Goal: Task Accomplishment & Management: Manage account settings

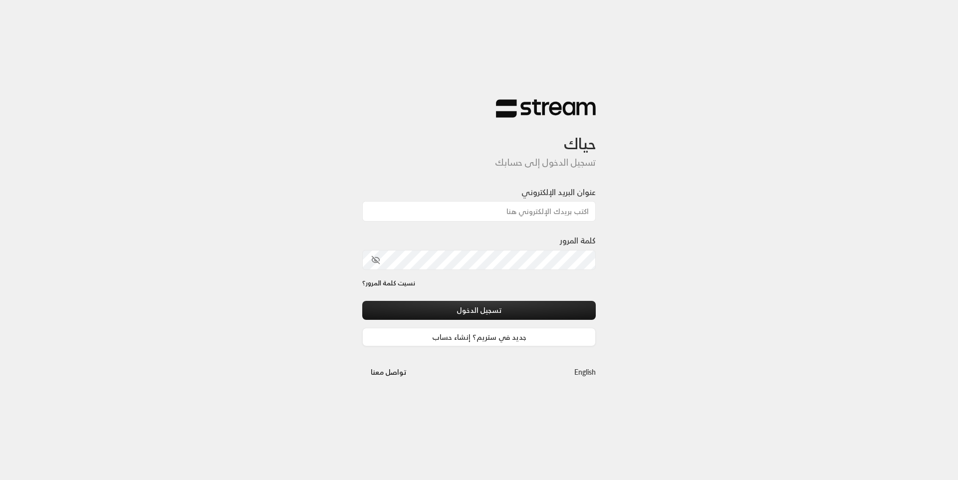
click at [461, 215] on input "عنوان البريد الإلكتروني" at bounding box center [479, 211] width 234 height 20
click at [484, 218] on input "عنوان البريد الإلكتروني" at bounding box center [479, 211] width 234 height 20
type input "[EMAIL_ADDRESS][DOMAIN_NAME]"
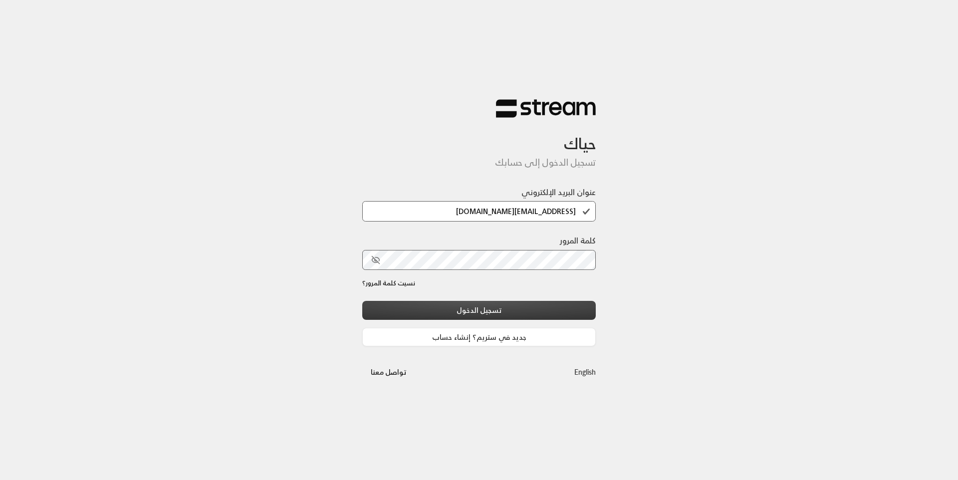
click at [493, 306] on button "تسجيل الدخول" at bounding box center [479, 310] width 234 height 18
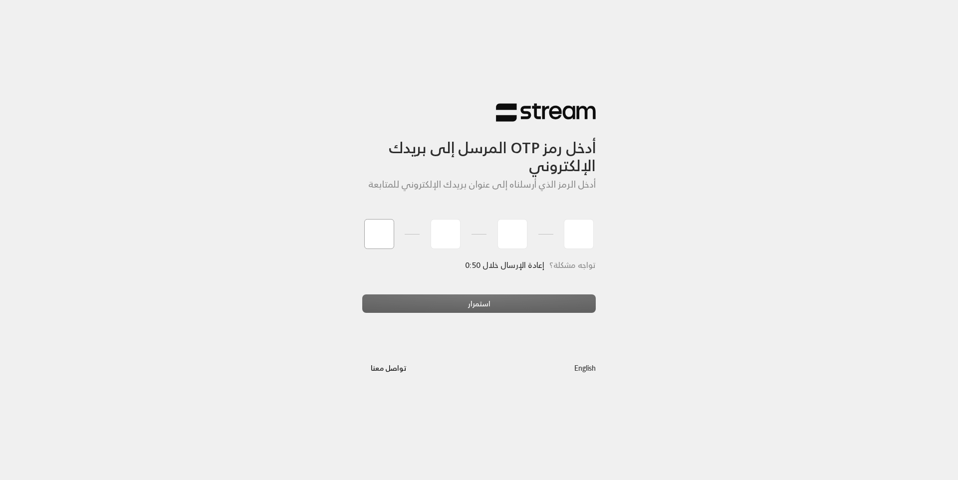
type input "9"
type input "1"
type input "3"
type input "5"
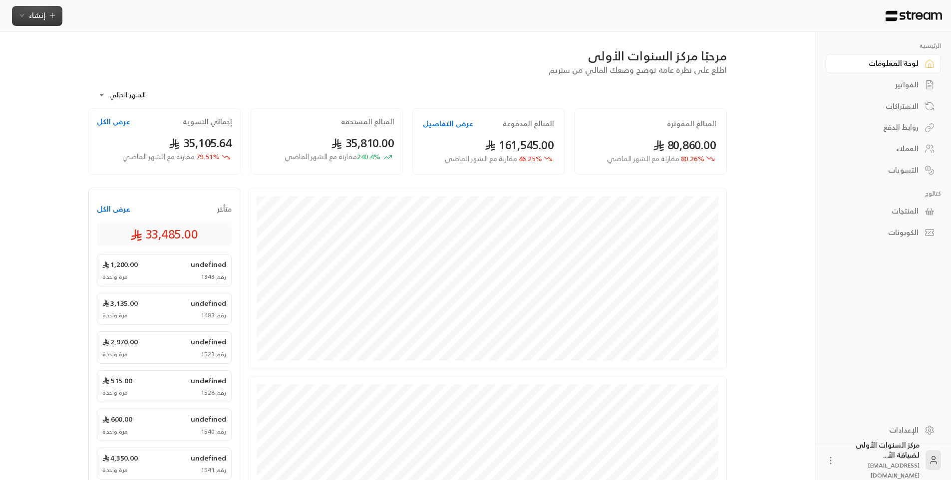
click at [45, 21] on span "إنشاء" at bounding box center [37, 15] width 38 height 12
click at [108, 61] on div "إنشاء فاتورة مرة واحدة بسهولة للمعاملات السريعة." at bounding box center [86, 62] width 126 height 20
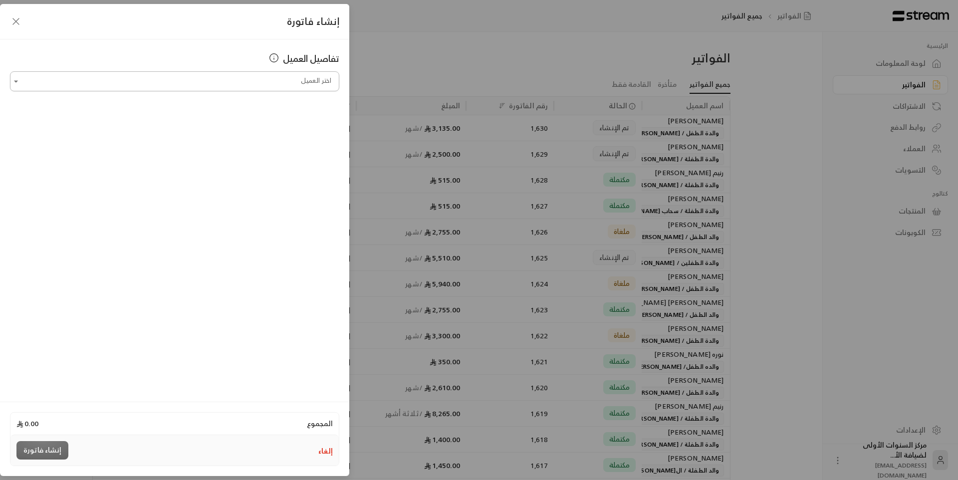
click at [304, 81] on input "اختر العميل" at bounding box center [174, 81] width 329 height 17
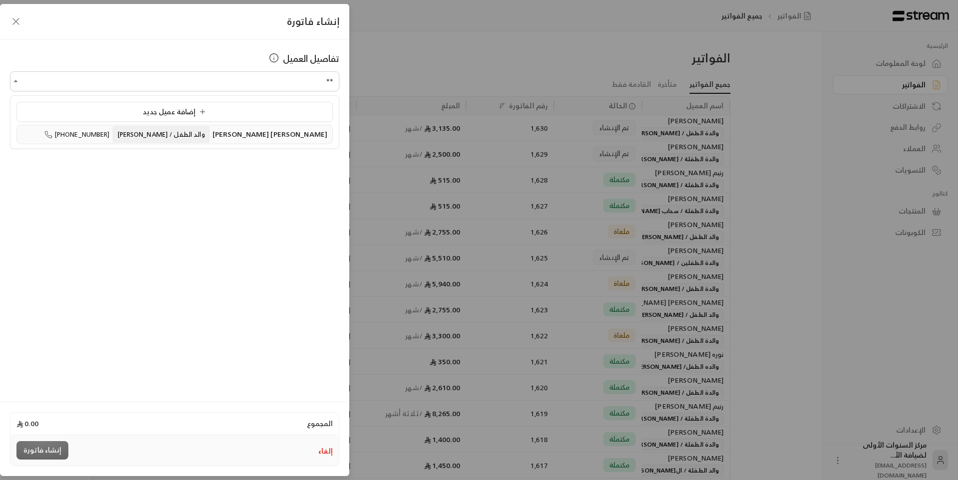
click at [297, 129] on span "[PERSON_NAME] [PERSON_NAME]" at bounding box center [270, 134] width 115 height 12
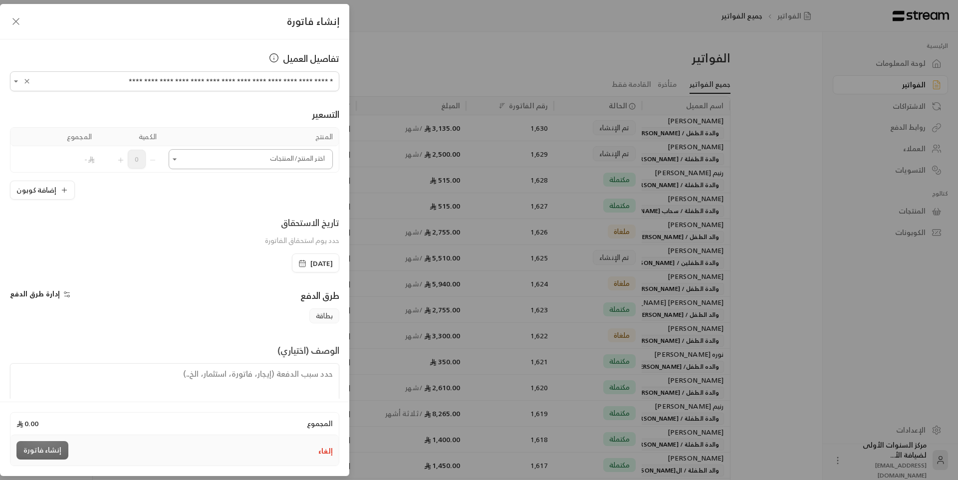
type input "**********"
click at [291, 157] on input "اختر العميل" at bounding box center [251, 159] width 164 height 17
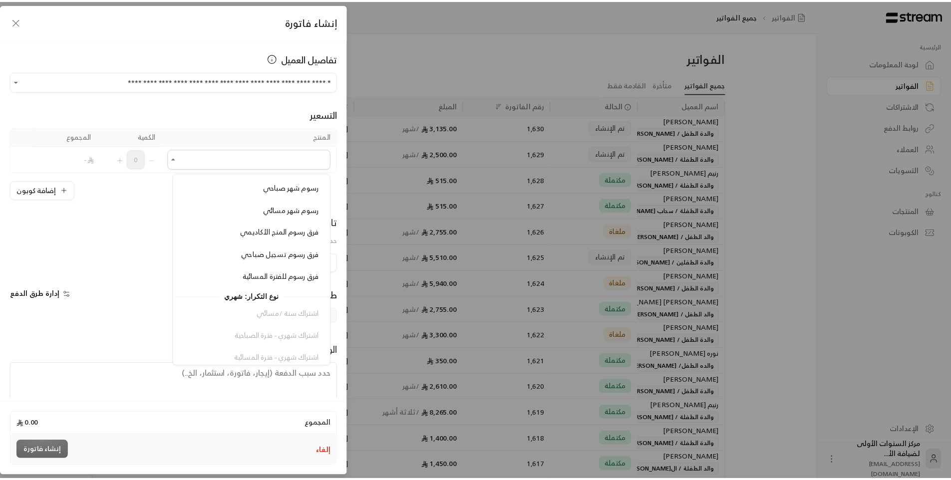
scroll to position [849, 0]
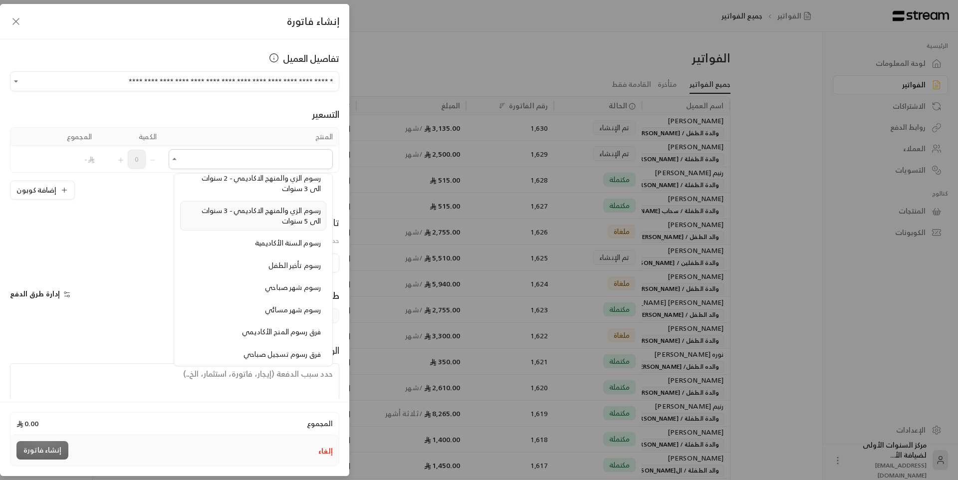
click at [277, 212] on span "رسوم الزي والمنهج الاكاديمي - 3 سنوات الى 5 سنوات" at bounding box center [261, 215] width 119 height 23
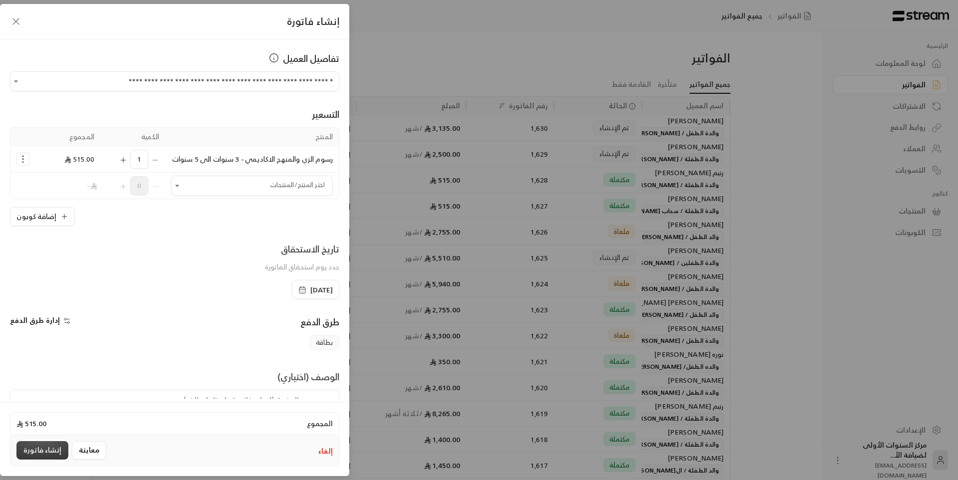
click at [41, 452] on button "إنشاء فاتورة" at bounding box center [42, 450] width 52 height 18
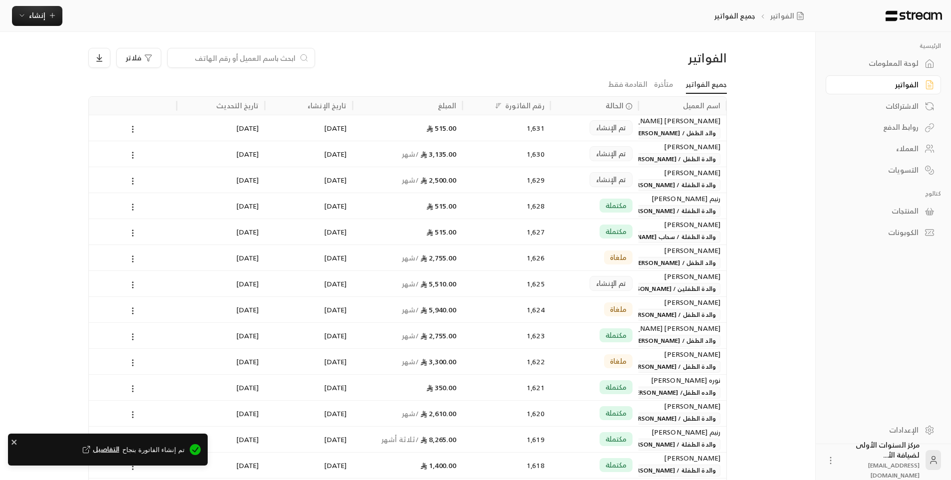
click at [862, 68] on div "لوحة المعلومات" at bounding box center [878, 63] width 80 height 10
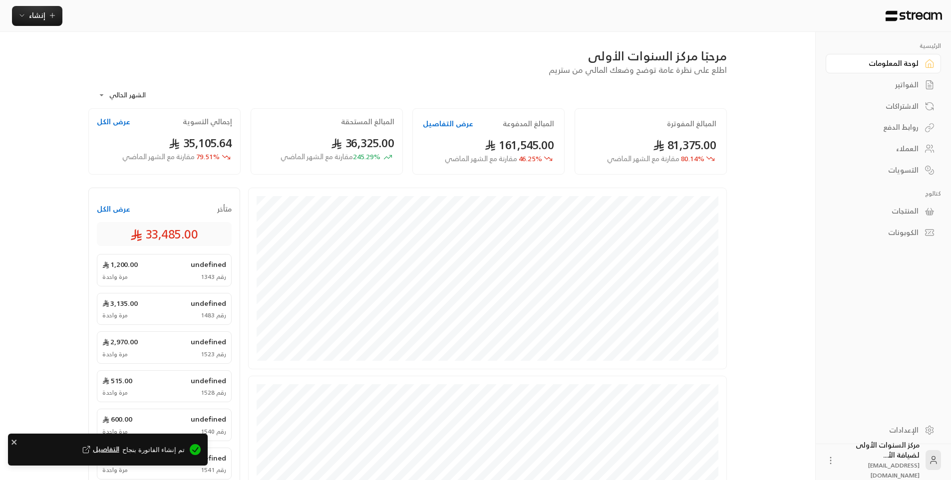
click at [884, 82] on div "الفواتير" at bounding box center [878, 85] width 80 height 10
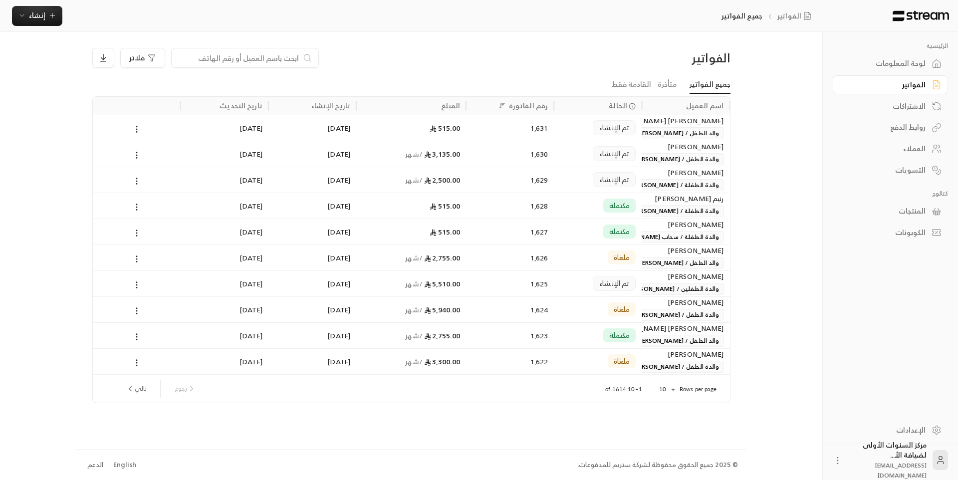
click at [661, 132] on span "والد الطفل / [PERSON_NAME]" at bounding box center [678, 133] width 92 height 12
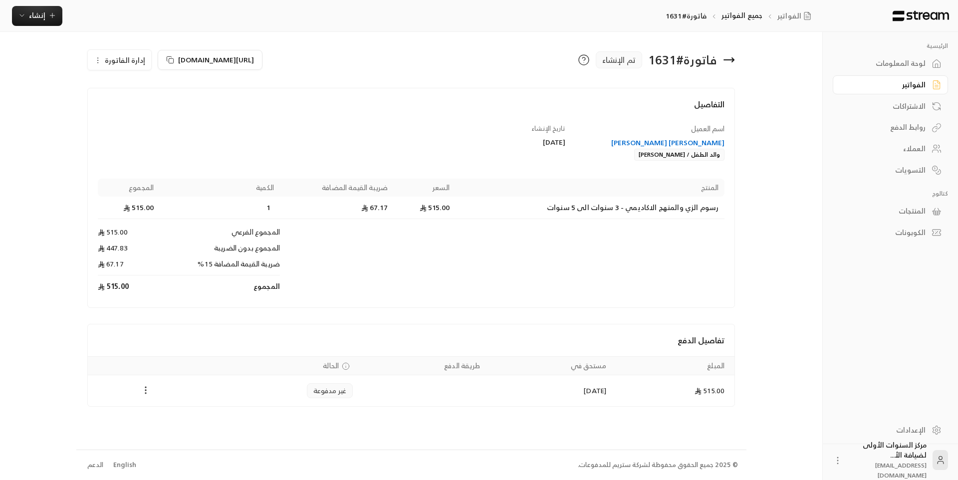
click at [147, 393] on icon "Payments" at bounding box center [146, 390] width 10 height 10
click at [165, 413] on li "تغيير الحالة الى مدفوعة" at bounding box center [183, 416] width 77 height 18
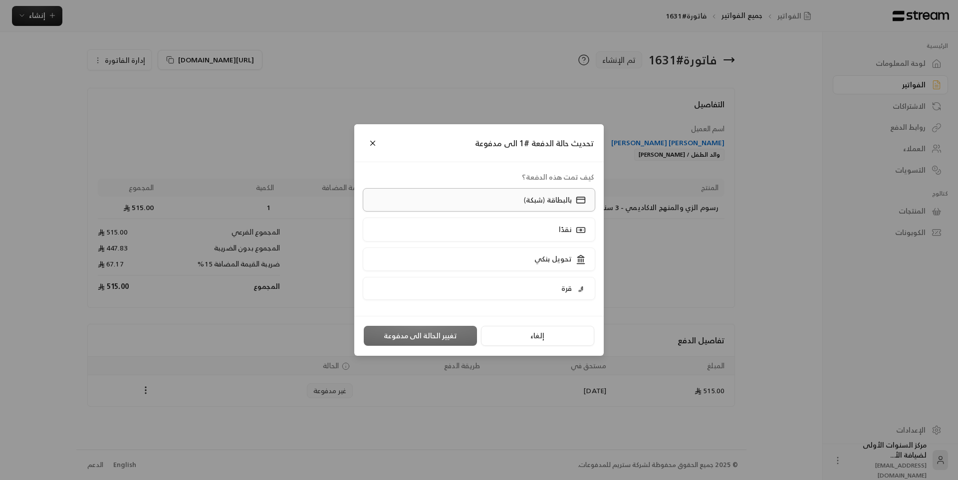
click at [536, 197] on p "بالبطاقة (شبكة)" at bounding box center [548, 200] width 48 height 10
click at [405, 340] on button "تغيير الحالة الى مدفوعة" at bounding box center [420, 336] width 113 height 20
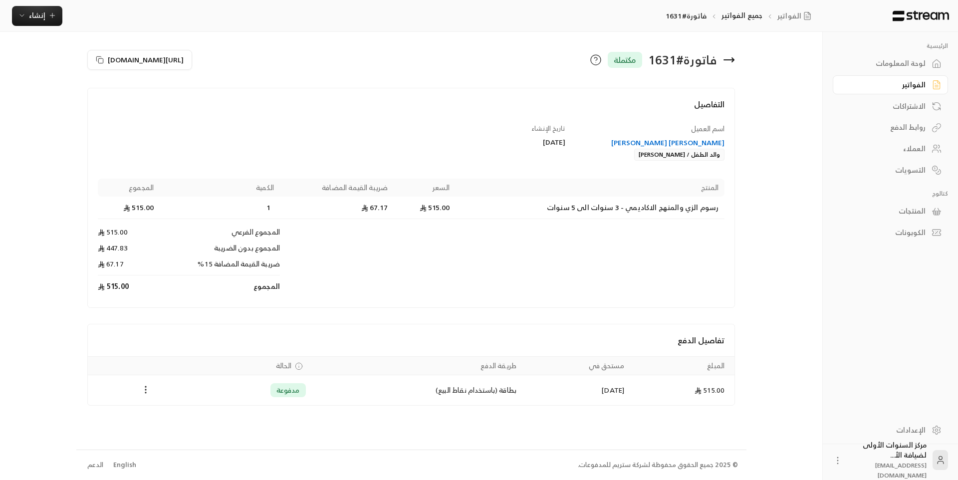
click at [734, 62] on icon at bounding box center [729, 60] width 12 height 12
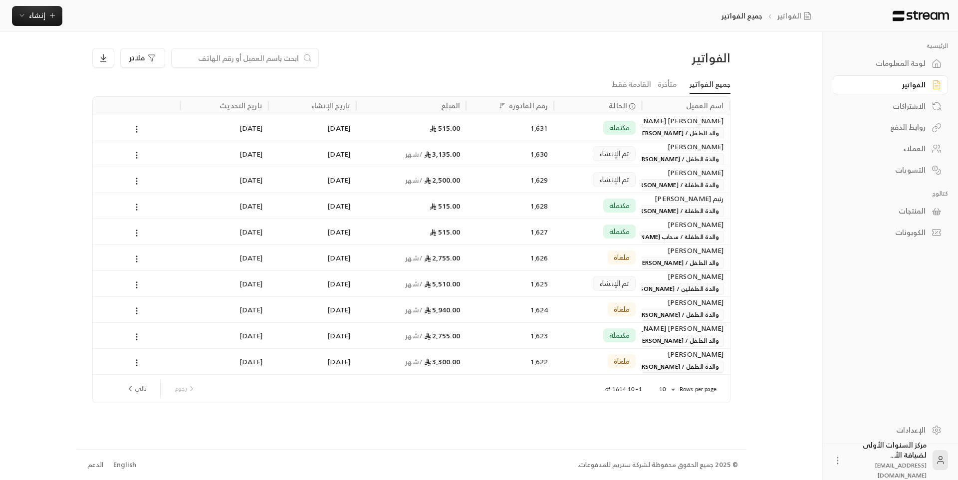
click at [898, 64] on div "لوحة المعلومات" at bounding box center [886, 63] width 80 height 10
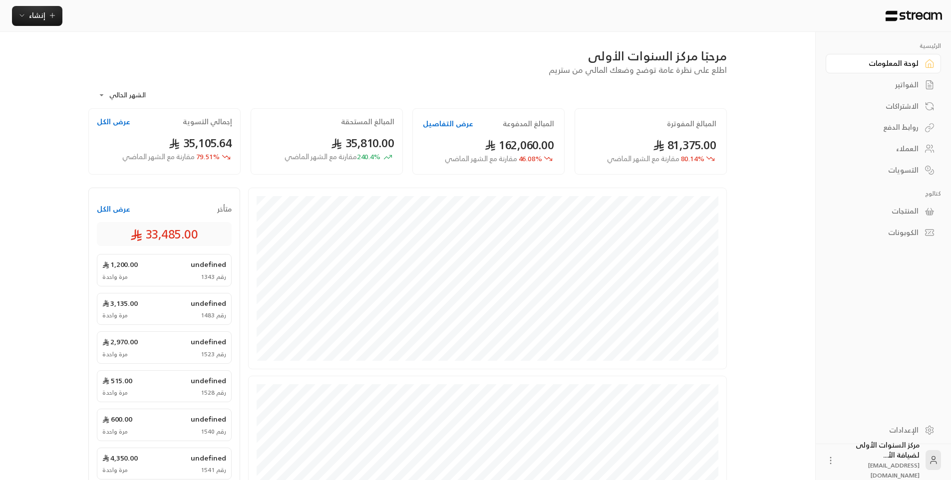
click at [901, 84] on div "الفواتير" at bounding box center [878, 85] width 80 height 10
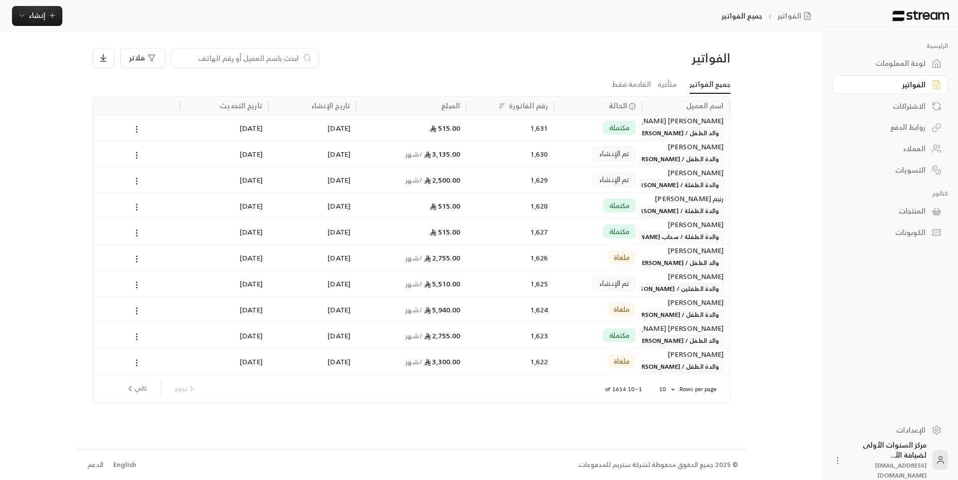
click at [902, 62] on div "لوحة المعلومات" at bounding box center [886, 63] width 80 height 10
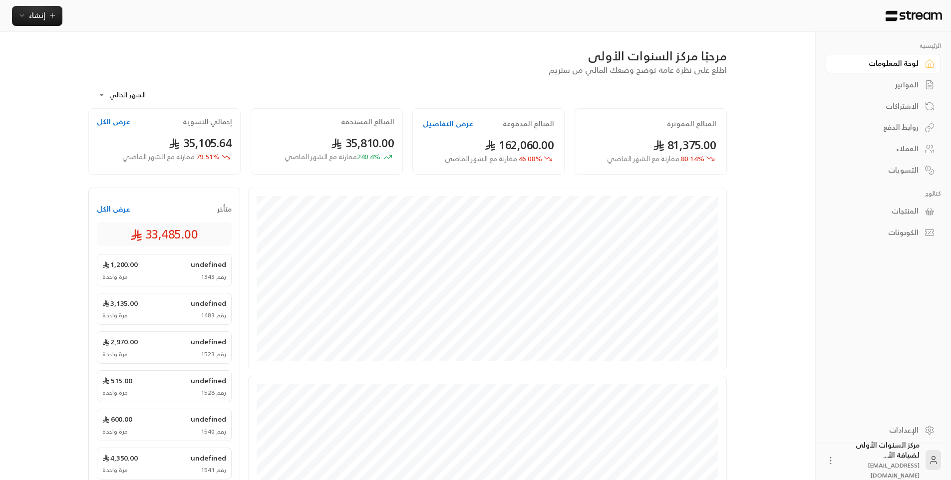
click at [308, 71] on div "مرحبًا مركز السنوات الأولى اطلع على نظرة عامة توضح وضعك المالي من ستريم" at bounding box center [407, 62] width 648 height 28
